Goal: Check status: Check status

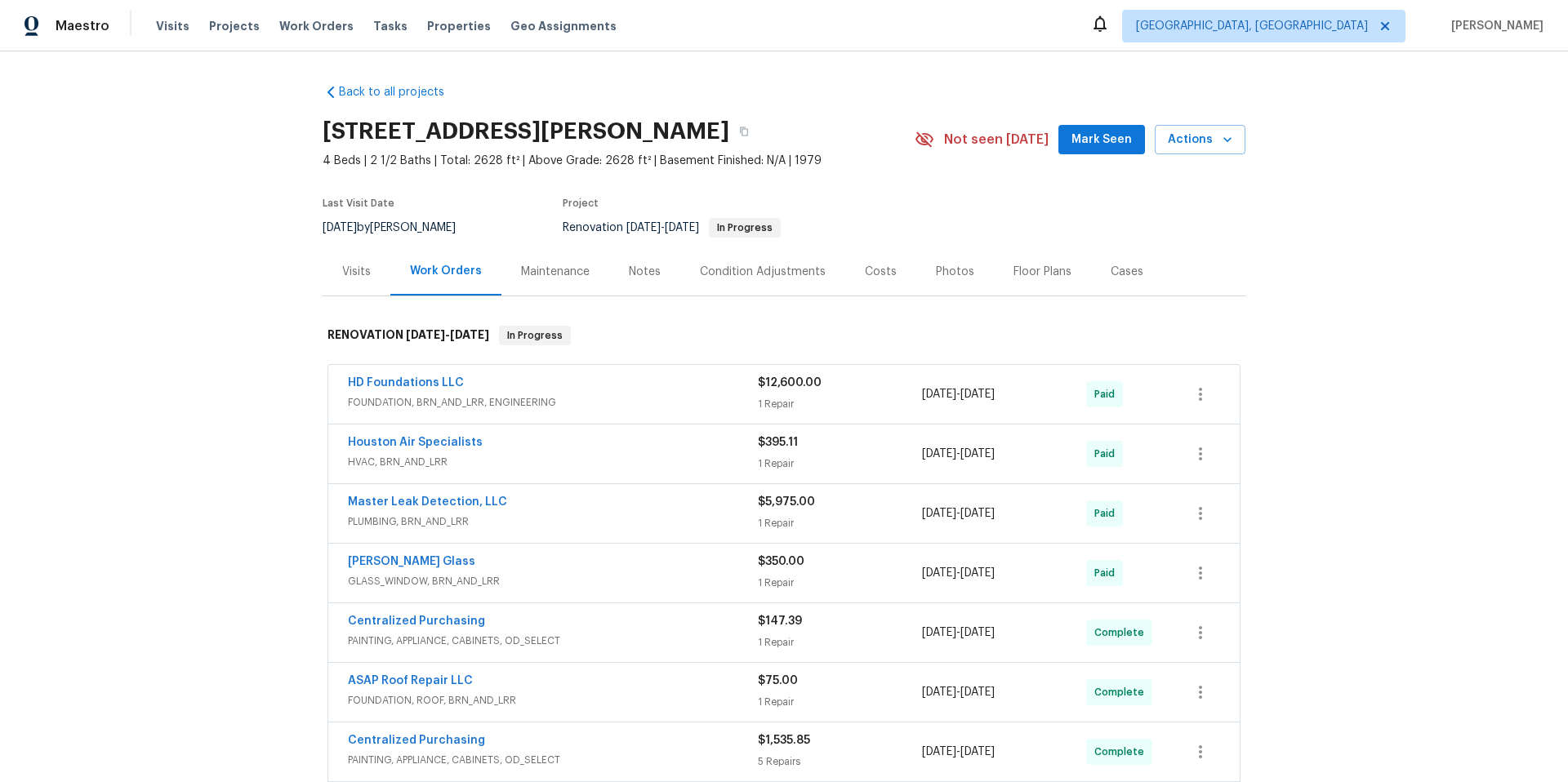
click at [350, 269] on div "Visits" at bounding box center [356, 272] width 28 height 17
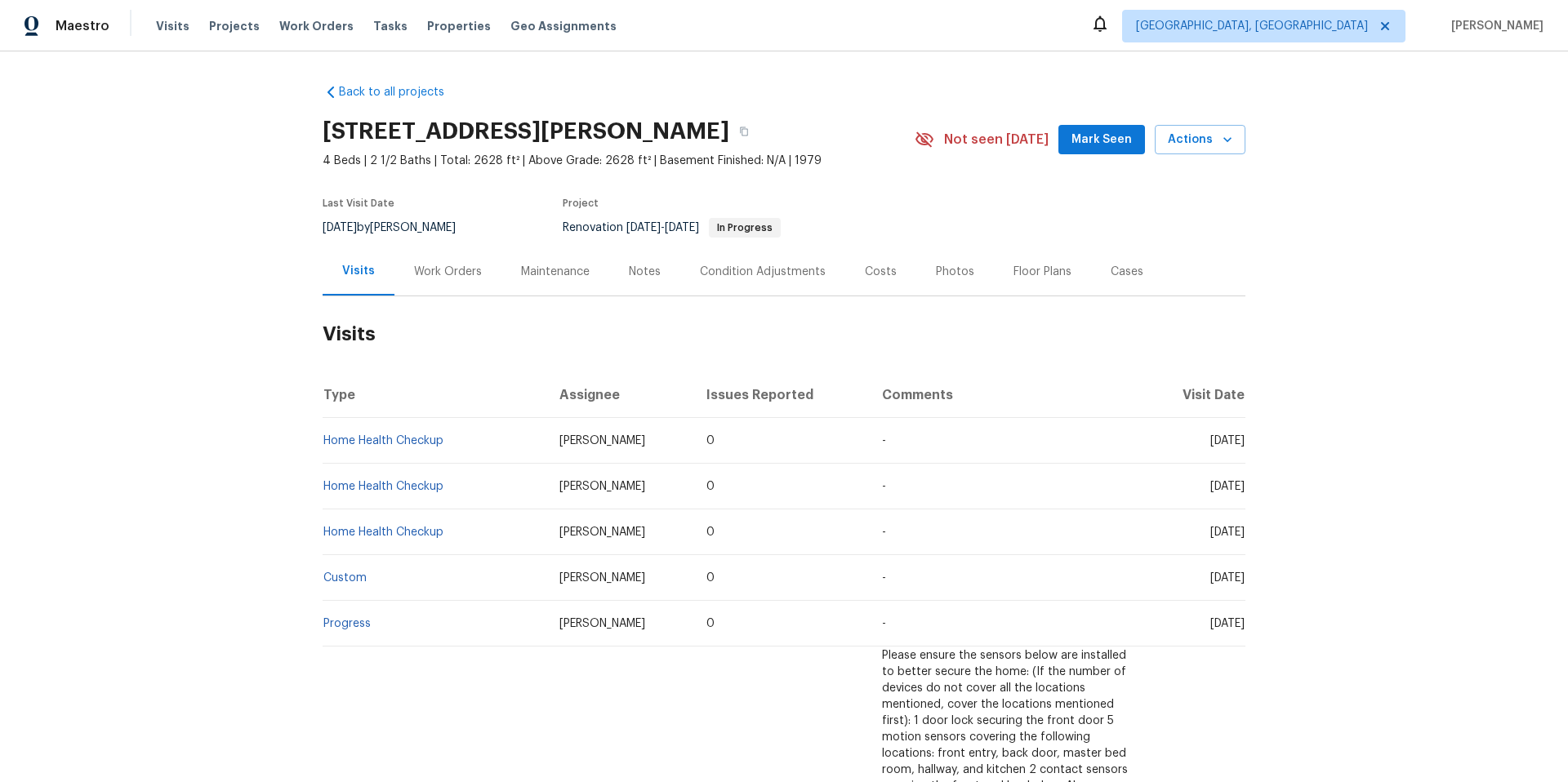
click at [440, 276] on div "Work Orders" at bounding box center [448, 272] width 68 height 17
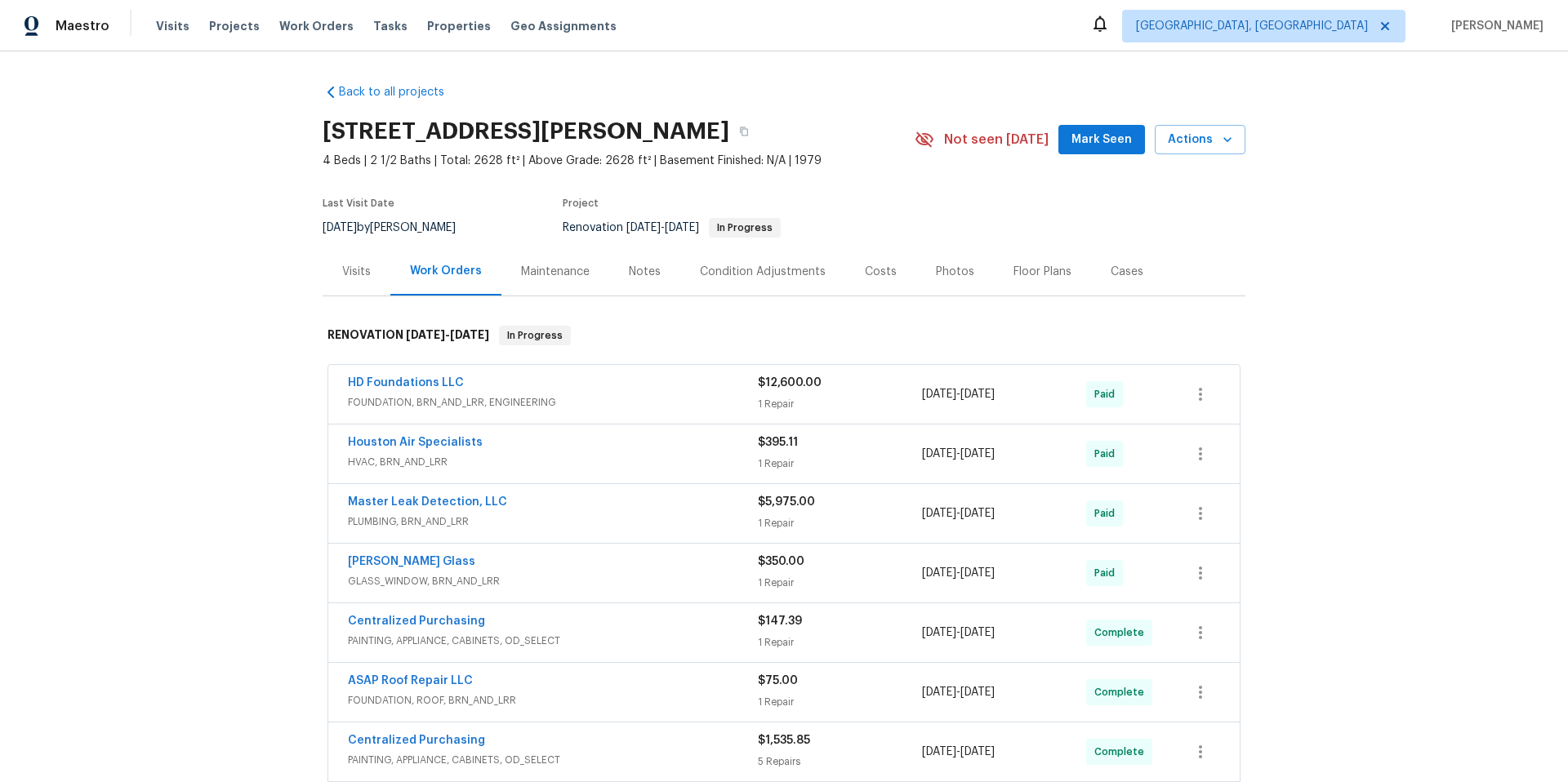
click at [522, 377] on div "HD Foundations LLC" at bounding box center [553, 384] width 409 height 19
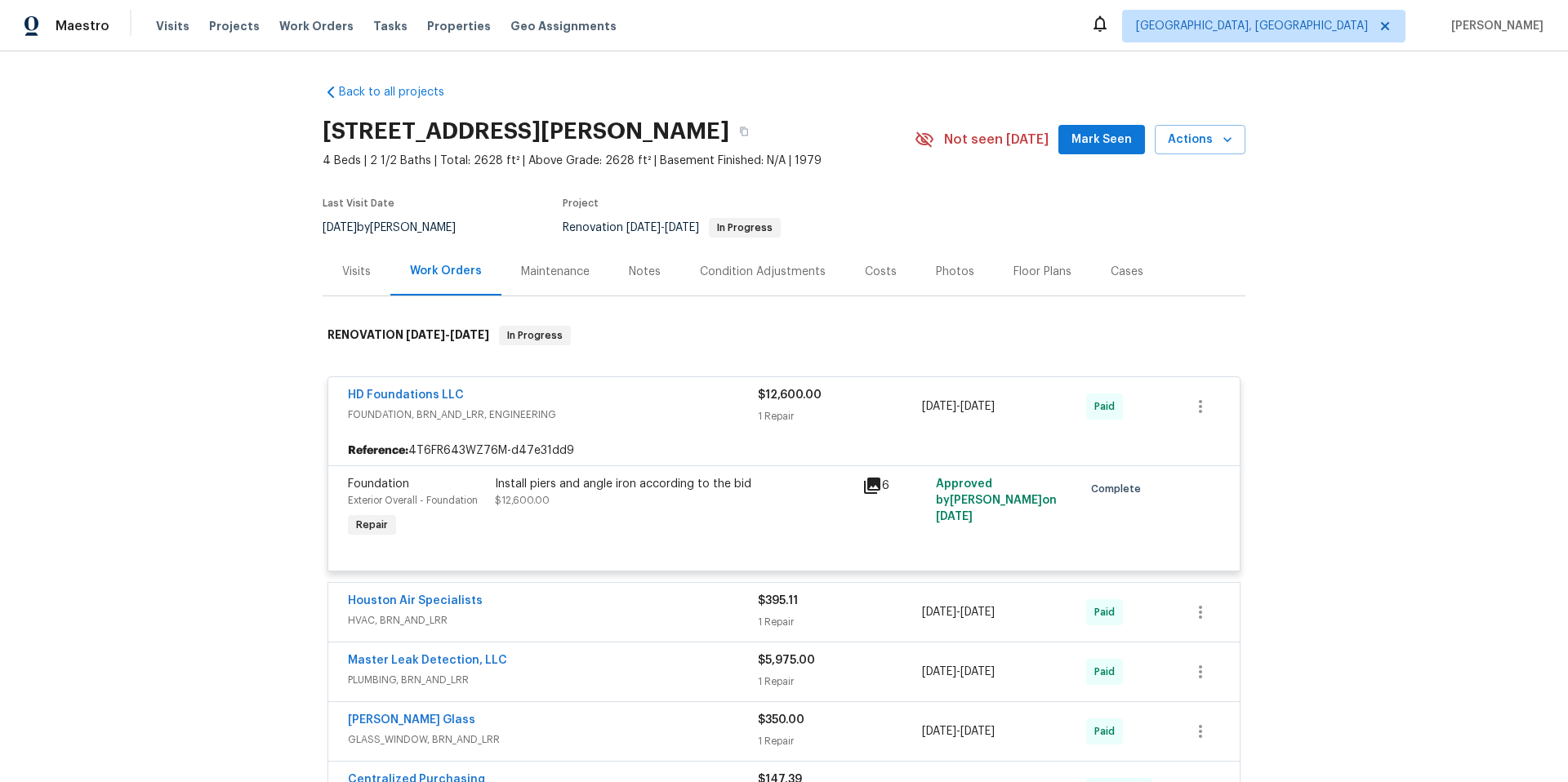
click at [371, 274] on div "Visits" at bounding box center [356, 271] width 68 height 48
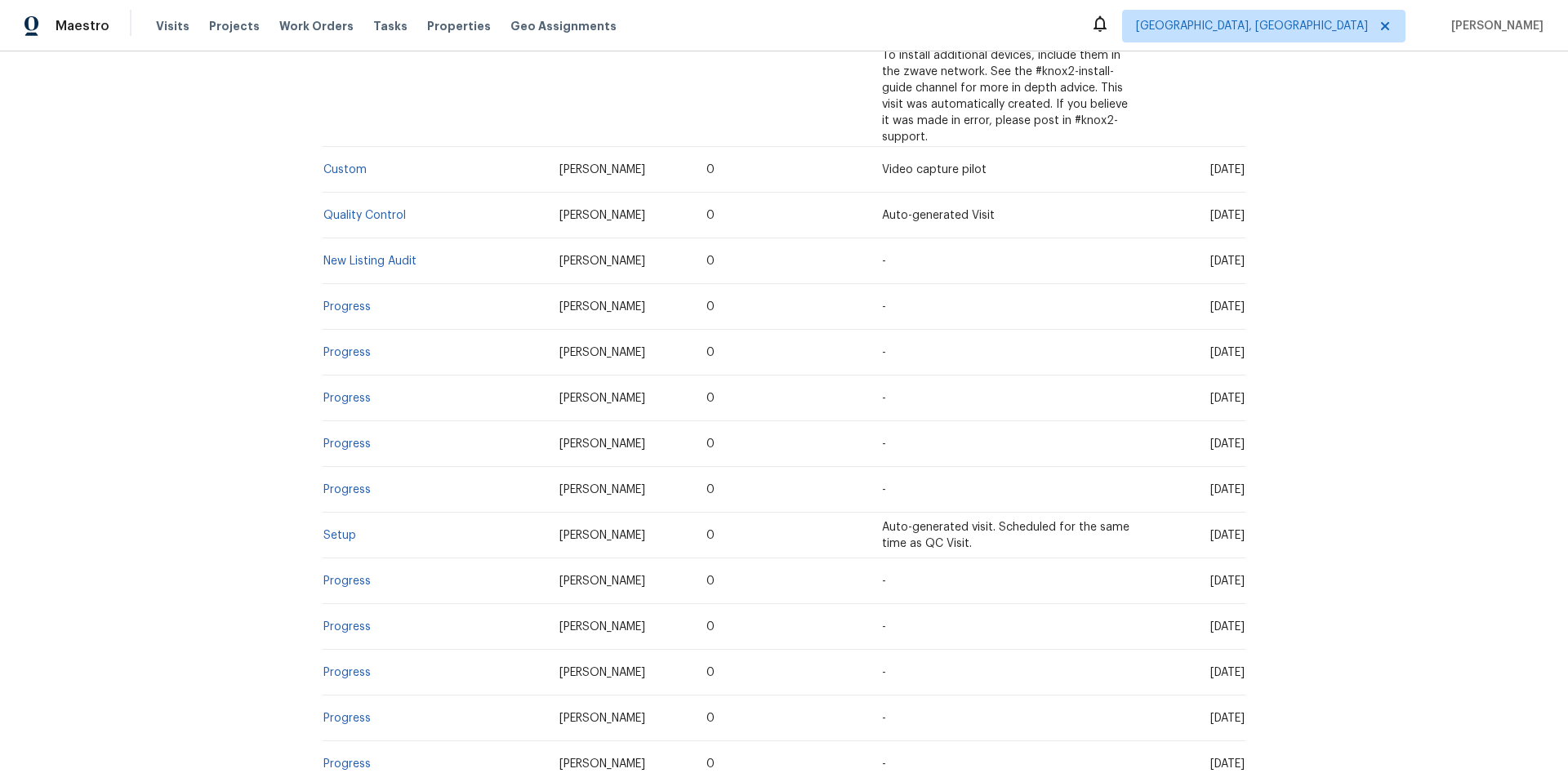
scroll to position [1290, 0]
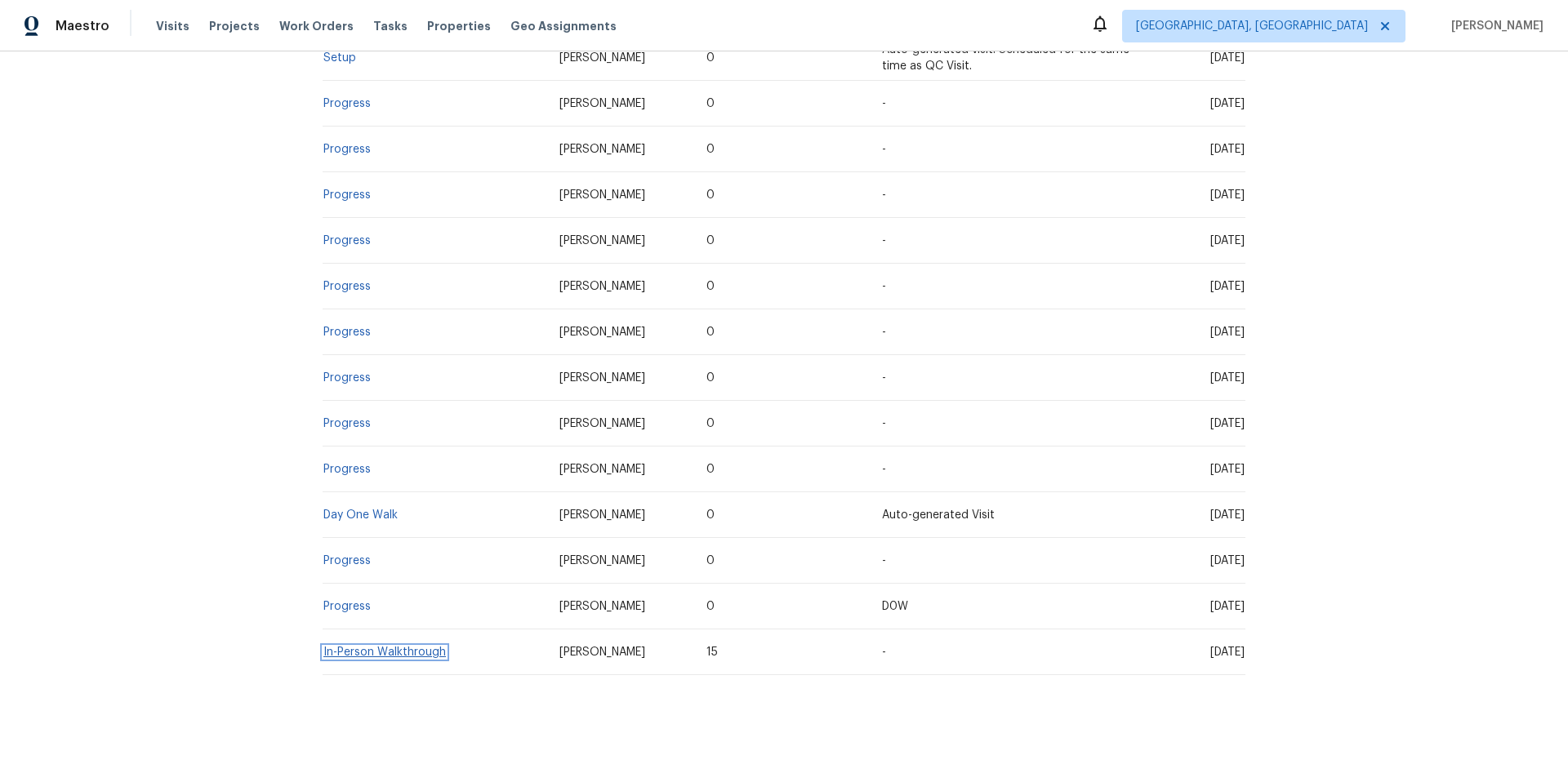
click at [365, 646] on link "In-Person Walkthrough" at bounding box center [384, 652] width 122 height 11
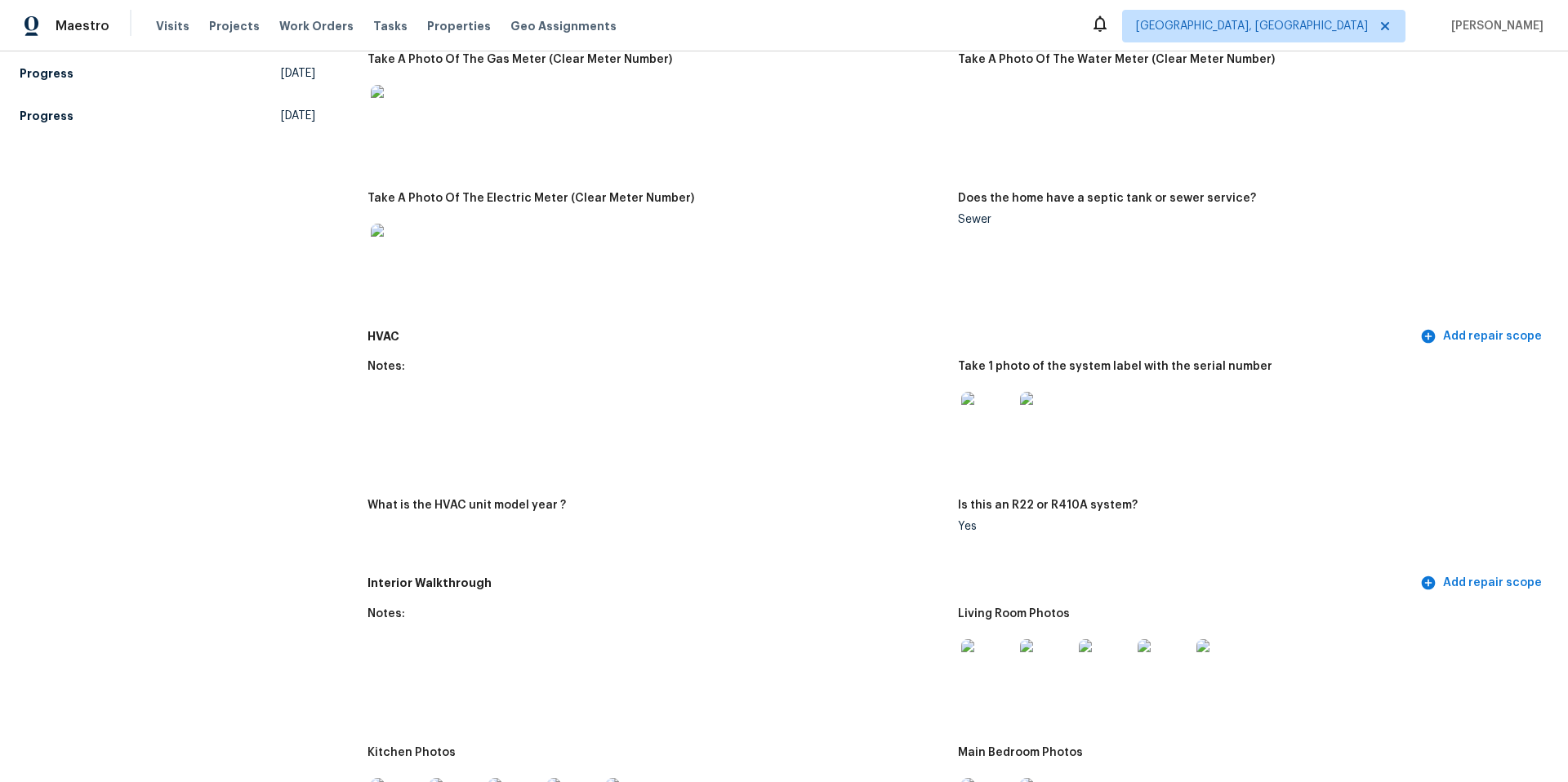
scroll to position [720, 0]
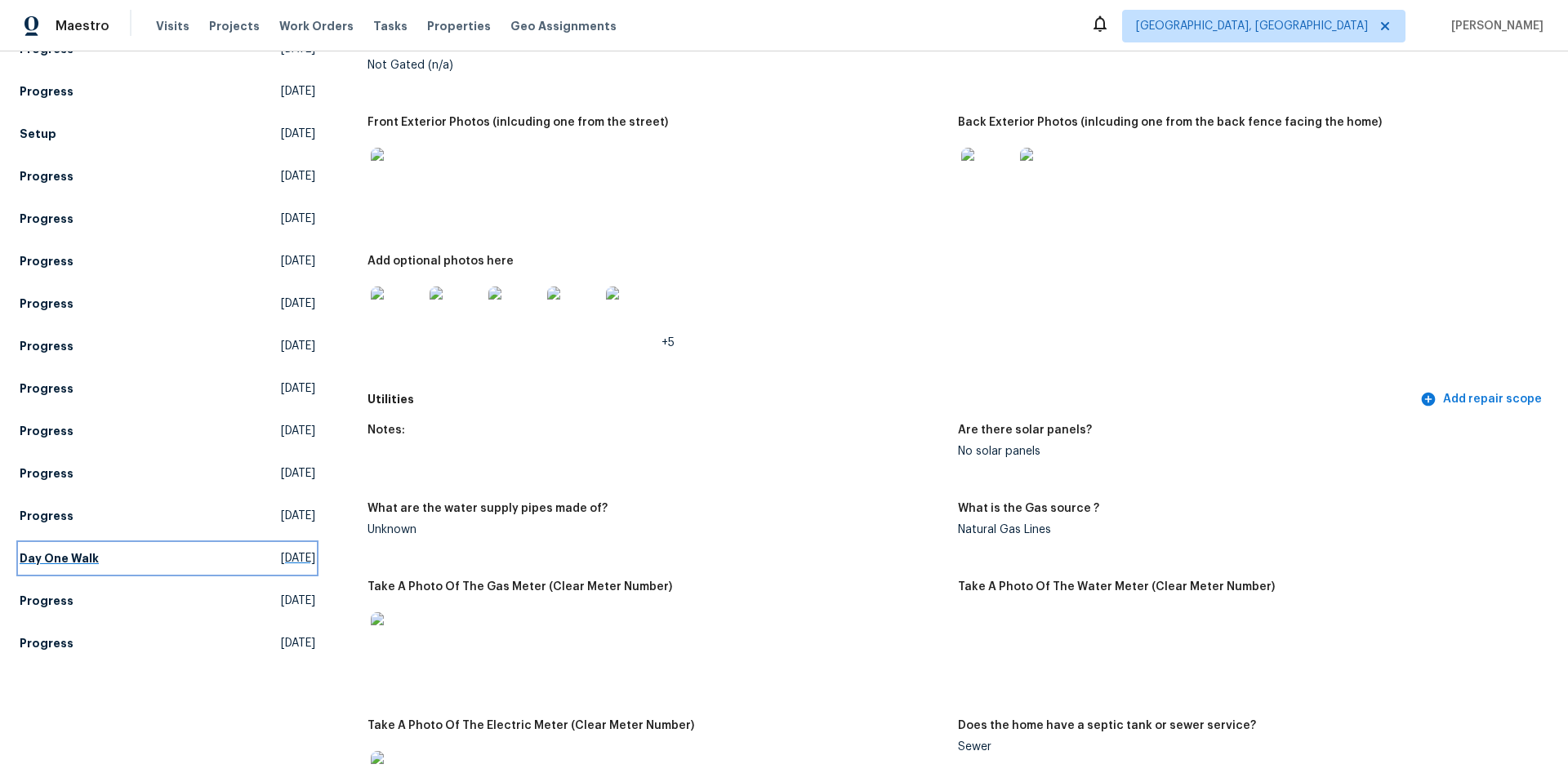
click at [84, 566] on link "Day One Walk [DATE]" at bounding box center [167, 558] width 296 height 29
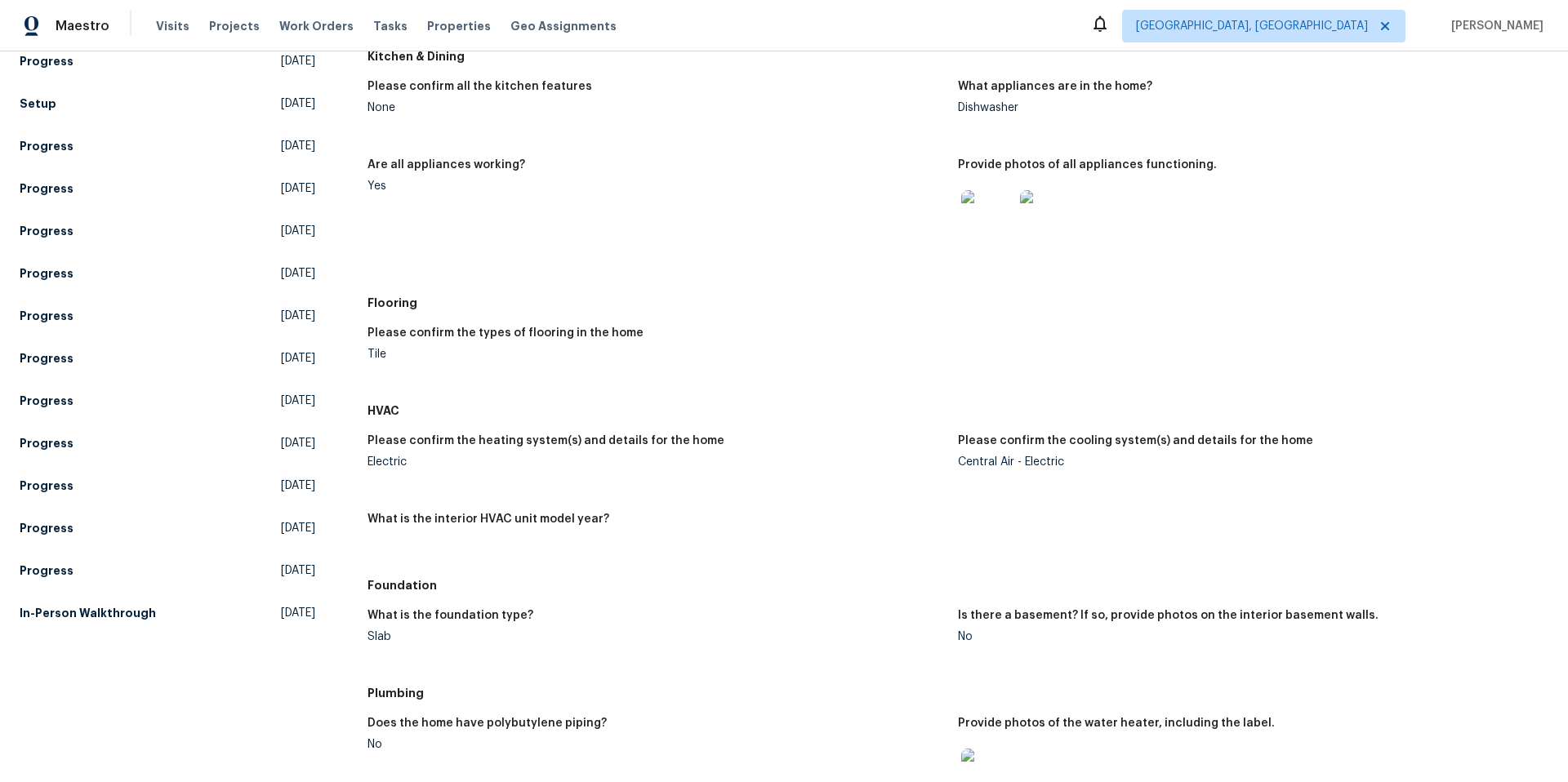
scroll to position [1357, 0]
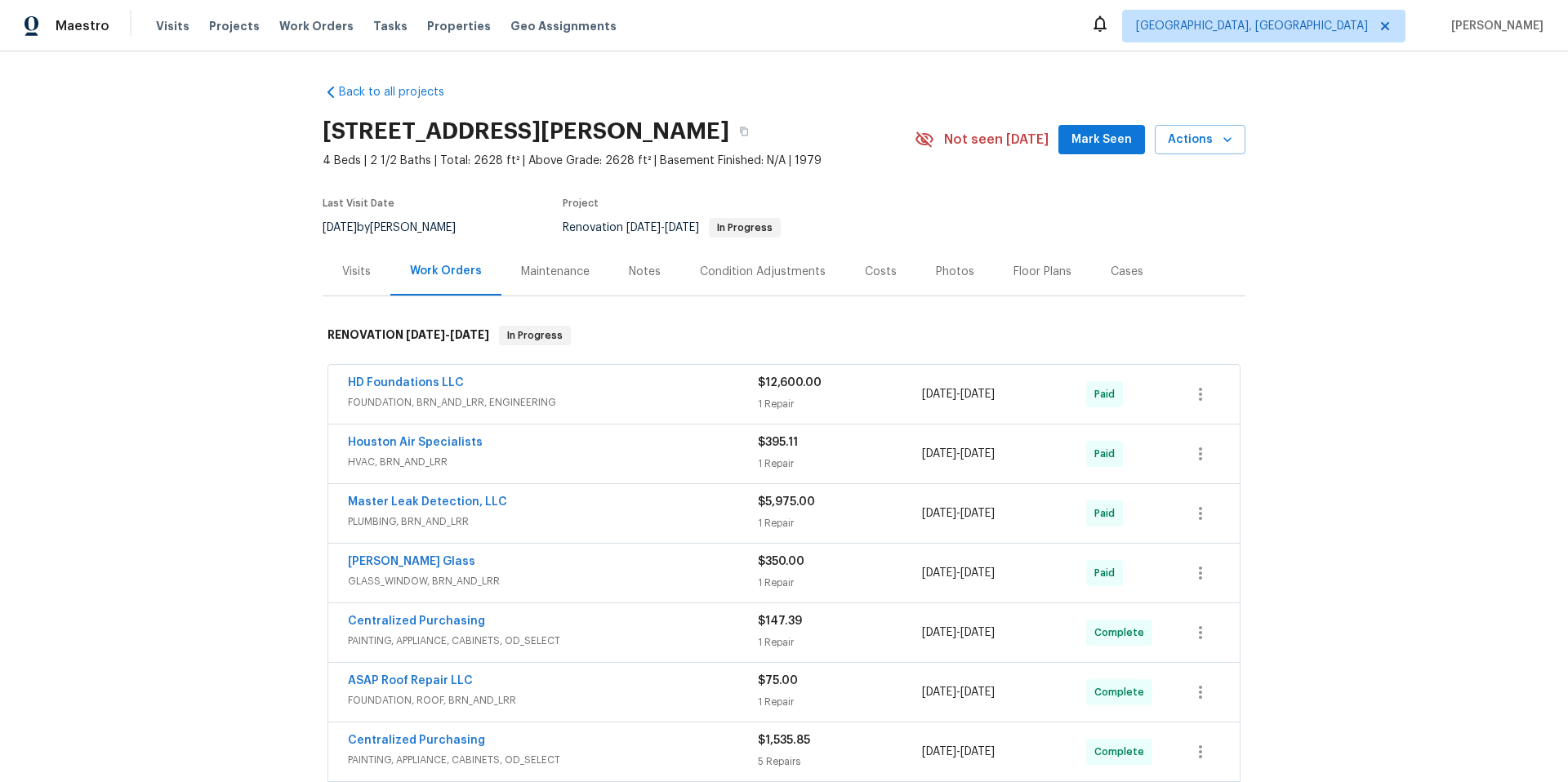
click at [368, 280] on div "Visits" at bounding box center [356, 271] width 68 height 48
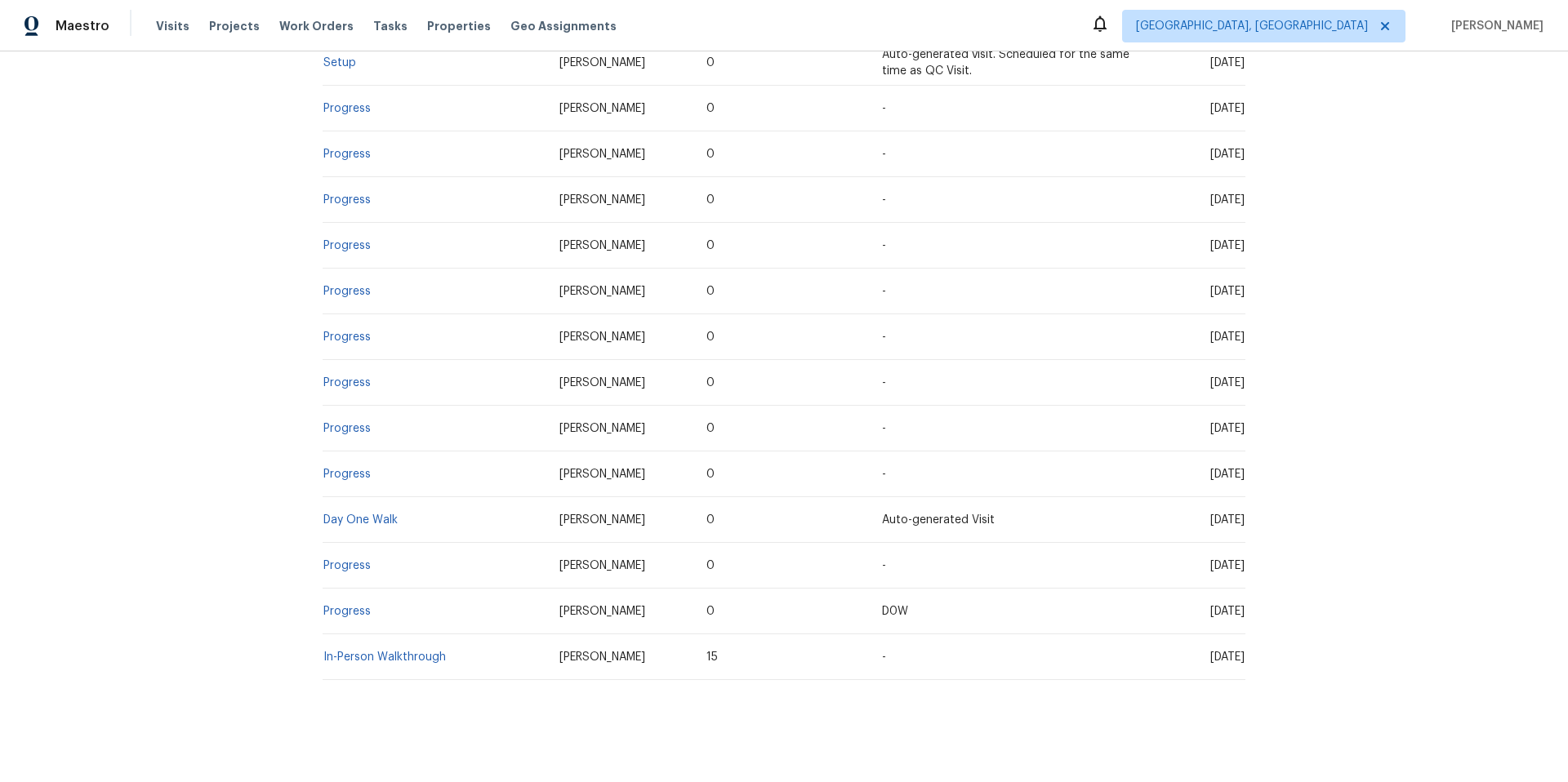
scroll to position [1290, 0]
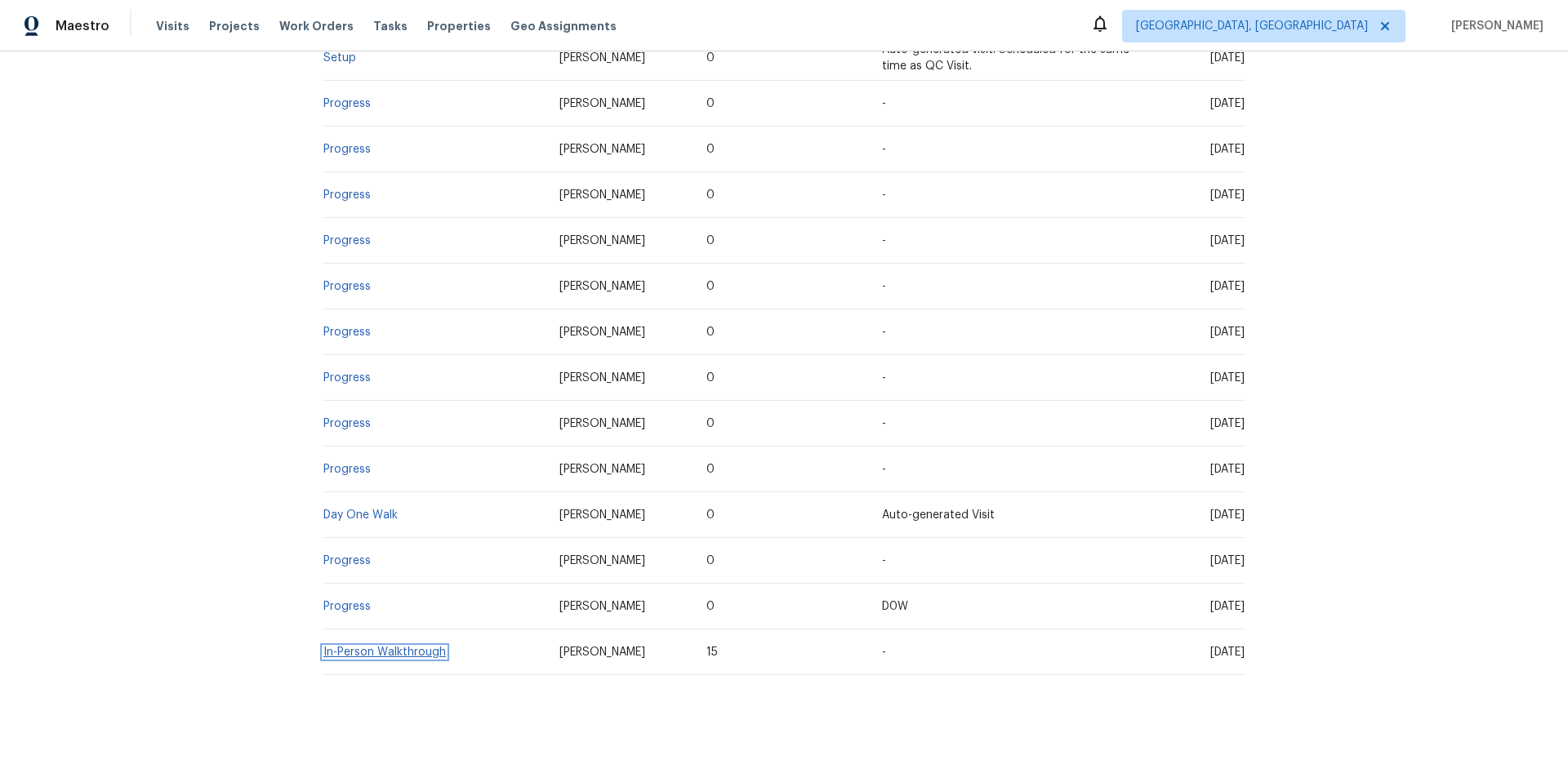
click at [357, 646] on link "In-Person Walkthrough" at bounding box center [384, 652] width 122 height 11
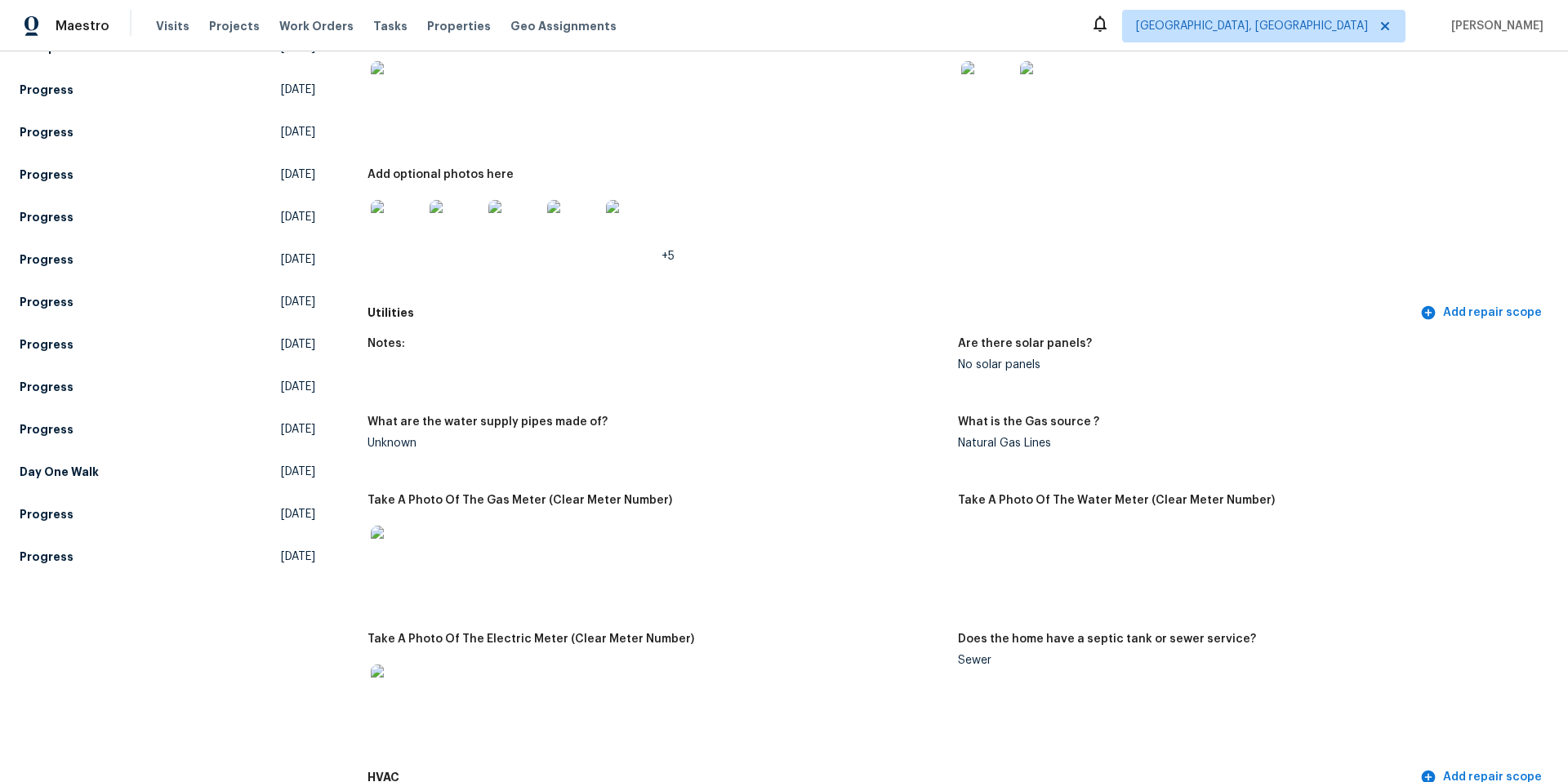
scroll to position [2542, 0]
